Goal: Go to known website: Access a specific website the user already knows

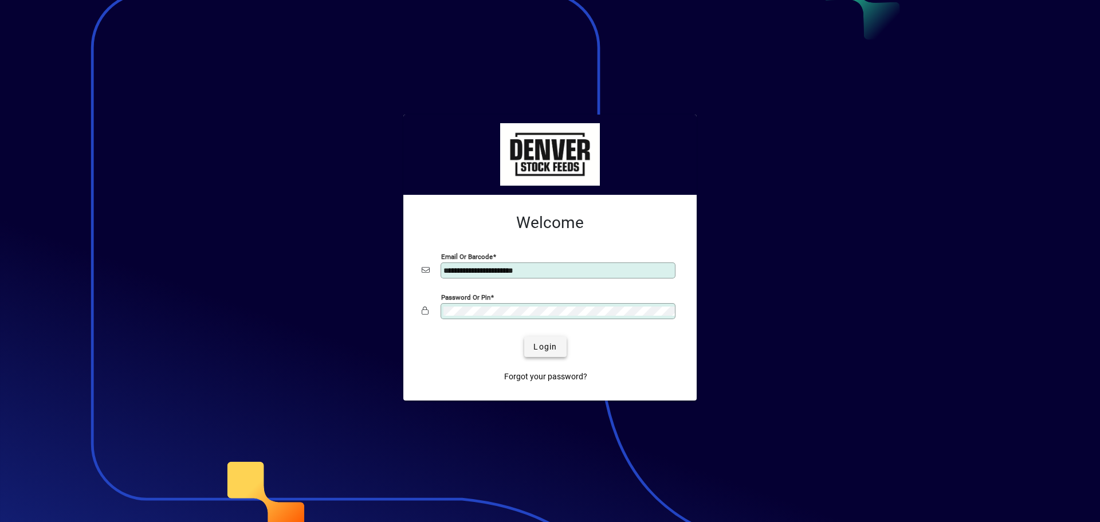
click at [552, 340] on span "submit" at bounding box center [545, 346] width 42 height 27
